Goal: Task Accomplishment & Management: Complete application form

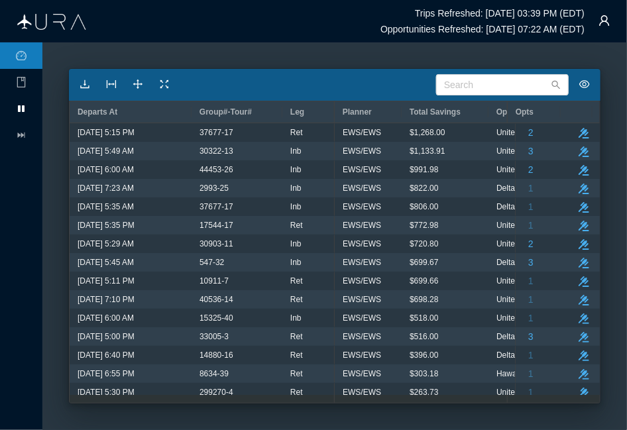
click at [23, 102] on li "pause" at bounding box center [21, 108] width 42 height 27
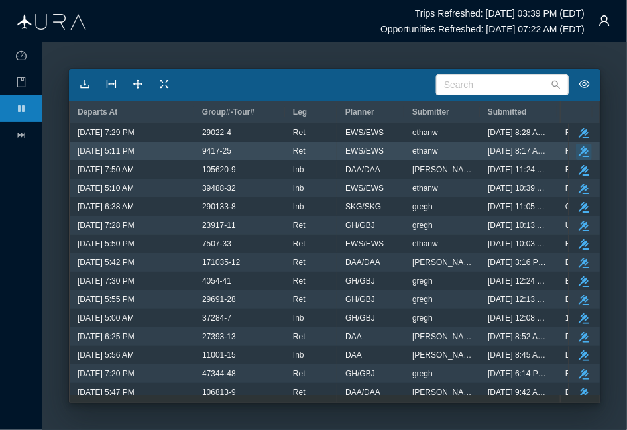
click at [580, 149] on icon "take-action" at bounding box center [584, 152] width 11 height 11
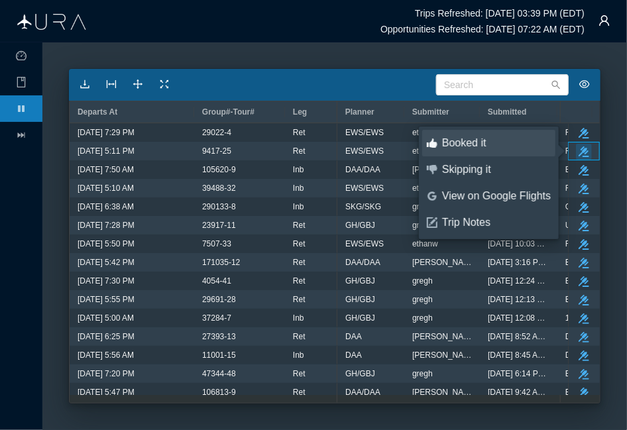
click at [505, 144] on div "Booked it" at bounding box center [496, 143] width 109 height 15
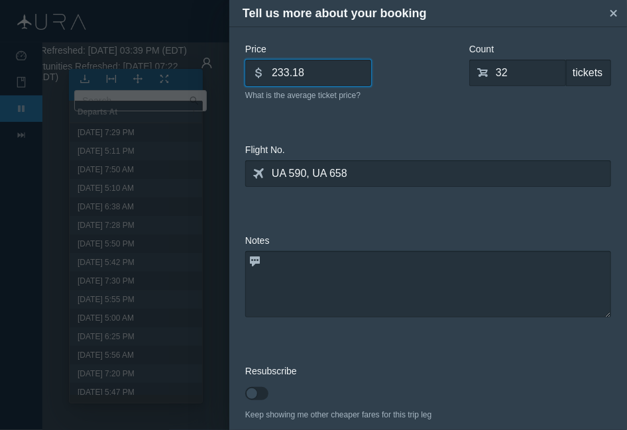
drag, startPoint x: 336, startPoint y: 74, endPoint x: 162, endPoint y: 73, distance: 174.4
click at [162, 73] on div "Tell us more about your booking small-cross Price dollar 233.18 What is the ave…" at bounding box center [313, 215] width 627 height 430
type input "260.00"
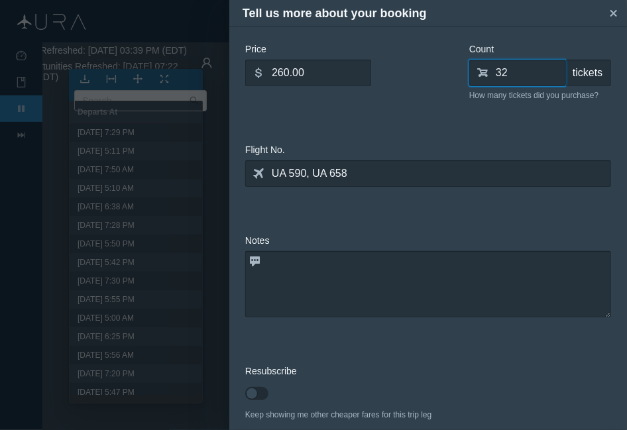
drag, startPoint x: 507, startPoint y: 67, endPoint x: 447, endPoint y: 82, distance: 62.1
click at [448, 82] on div "Price dollar 260.00 What is the average ticket price? Count shopping-cart 32 ti…" at bounding box center [428, 76] width 366 height 69
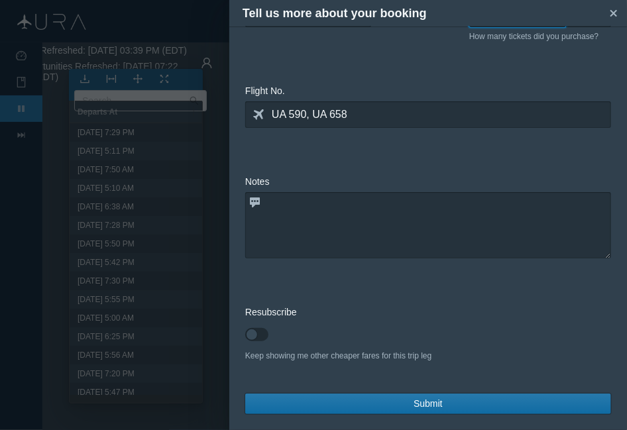
type input "37"
click at [392, 400] on button "Submit" at bounding box center [428, 404] width 366 height 21
